Goal: Transaction & Acquisition: Purchase product/service

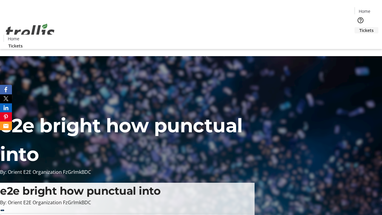
click at [359, 27] on span "Tickets" at bounding box center [366, 30] width 14 height 6
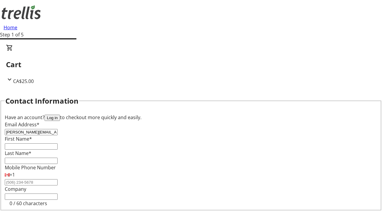
type input "[PERSON_NAME][EMAIL_ADDRESS][DOMAIN_NAME]"
type input "[PERSON_NAME]"
type input "Littel"
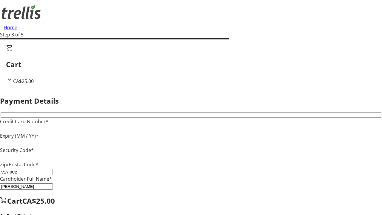
type input "V1Y 0C2"
